Goal: Task Accomplishment & Management: Complete application form

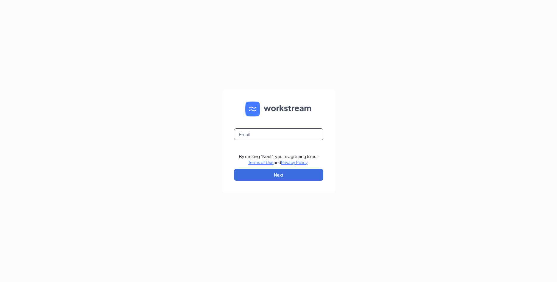
click at [267, 135] on input "text" at bounding box center [278, 135] width 89 height 12
type input "[EMAIL_ADDRESS][DOMAIN_NAME]"
click at [293, 178] on button "Next" at bounding box center [278, 175] width 89 height 12
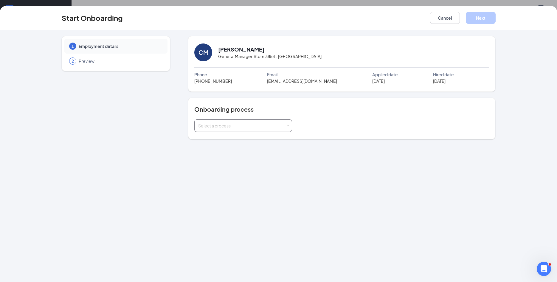
click at [248, 129] on div "Select a process" at bounding box center [243, 126] width 90 height 12
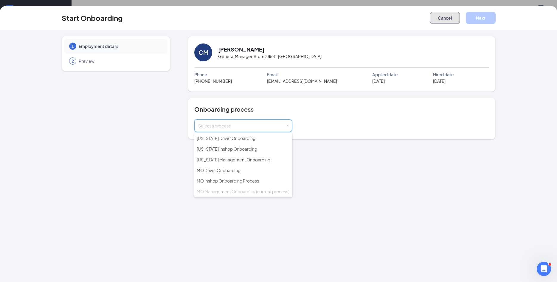
click at [445, 15] on button "Cancel" at bounding box center [445, 18] width 30 height 12
